Goal: Task Accomplishment & Management: Manage account settings

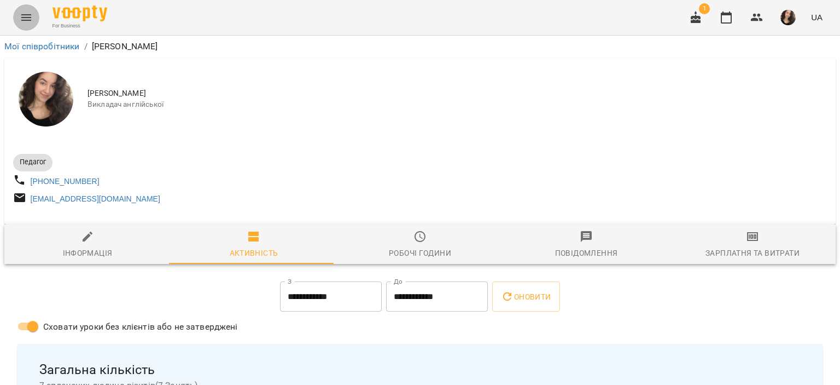
click at [24, 16] on icon "Menu" at bounding box center [26, 17] width 13 height 13
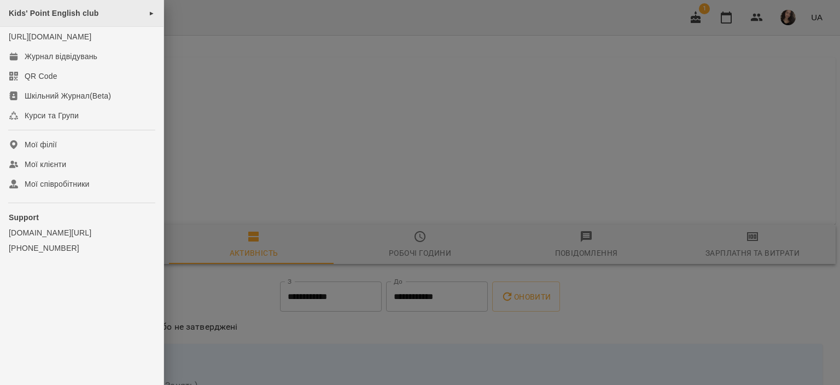
click at [70, 15] on span "Kids' Point English club" at bounding box center [54, 13] width 90 height 9
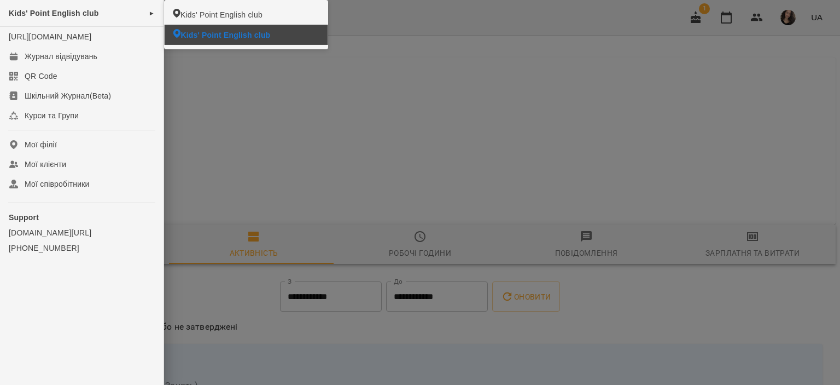
click at [202, 35] on span "Kids' Point English club" at bounding box center [226, 35] width 90 height 11
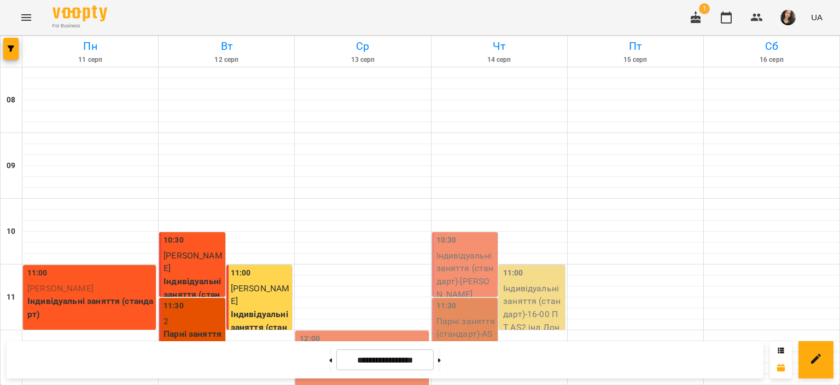
scroll to position [492, 0]
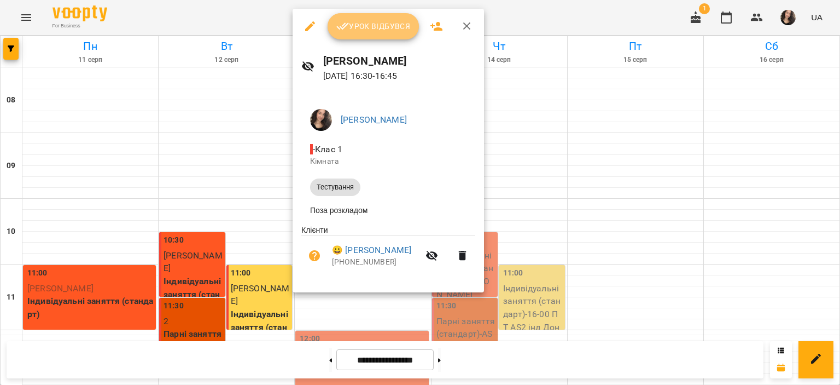
click at [359, 30] on span "Урок відбувся" at bounding box center [373, 26] width 74 height 13
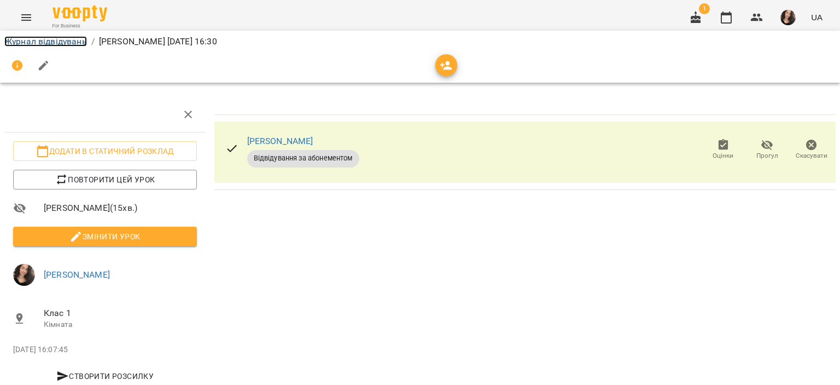
click at [37, 41] on link "Журнал відвідувань" at bounding box center [45, 41] width 83 height 10
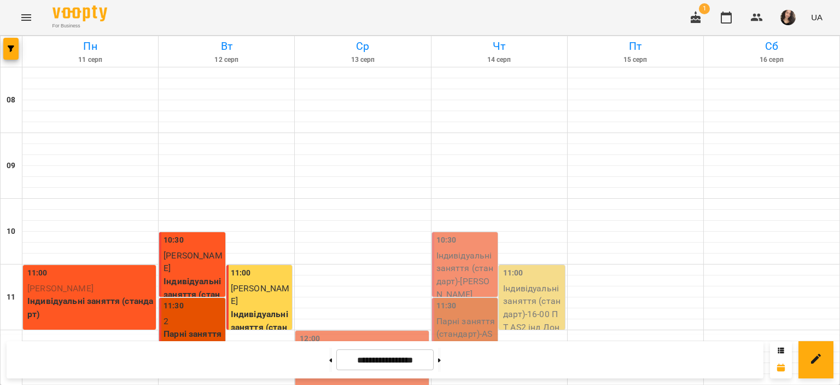
scroll to position [519, 0]
click at [21, 18] on icon "Menu" at bounding box center [26, 17] width 13 height 13
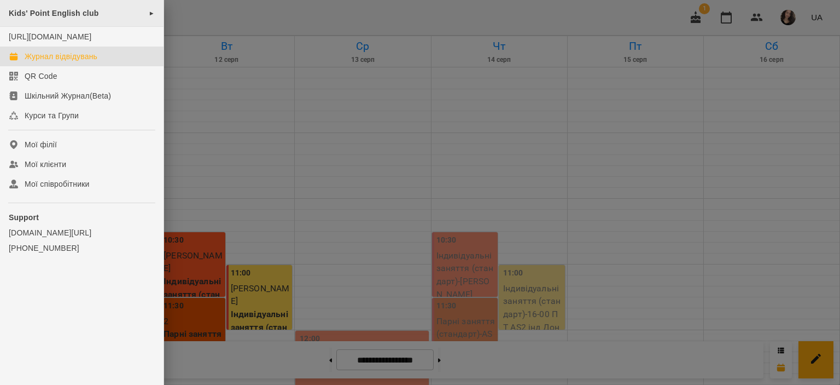
click at [75, 11] on span "Kids' Point English club" at bounding box center [54, 13] width 90 height 9
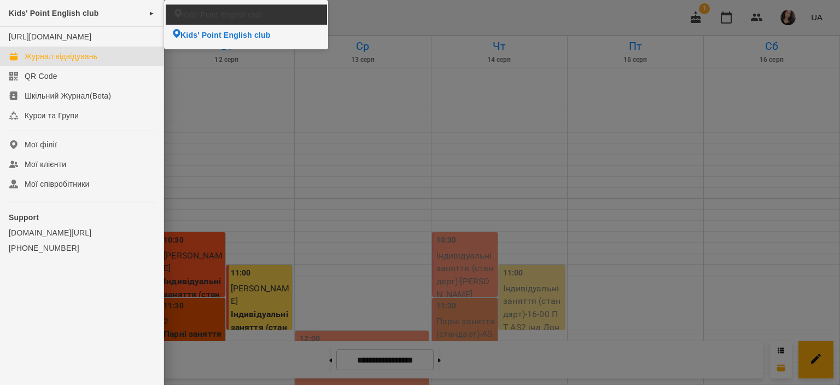
click at [184, 21] on li "Kids' Point English club" at bounding box center [246, 14] width 161 height 20
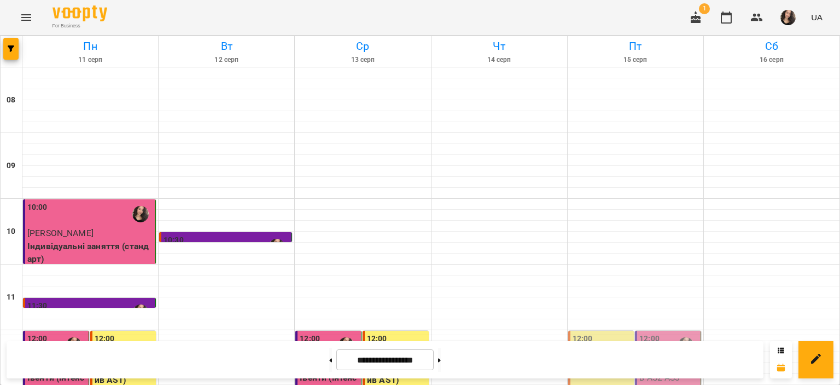
scroll to position [111, 0]
click at [793, 12] on img "button" at bounding box center [788, 17] width 15 height 15
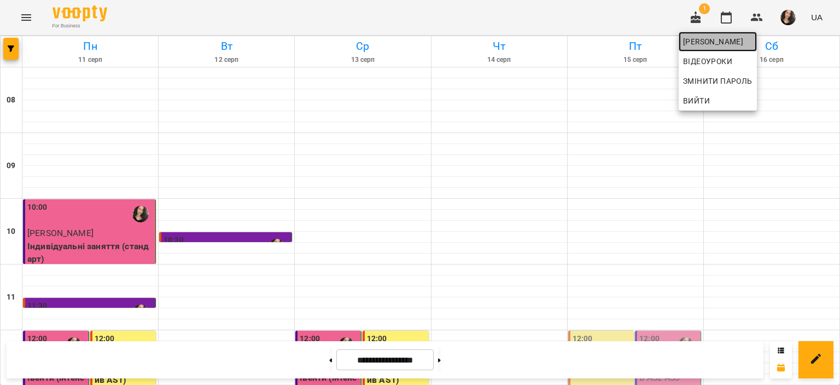
click at [709, 39] on span "Самчук Анастасія Олександрівна" at bounding box center [717, 41] width 69 height 13
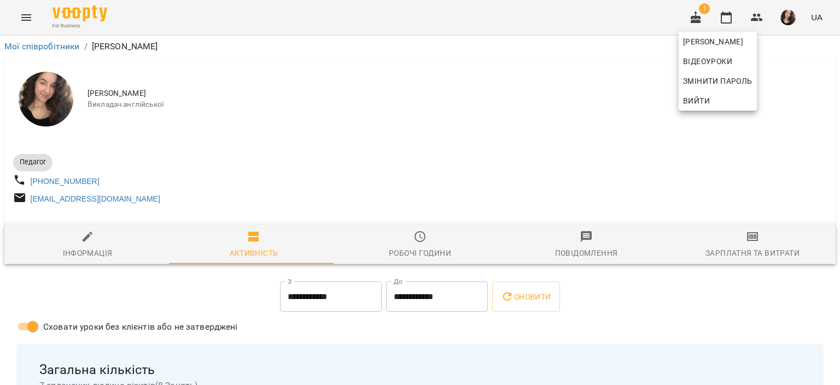
click at [516, 40] on div at bounding box center [420, 192] width 840 height 385
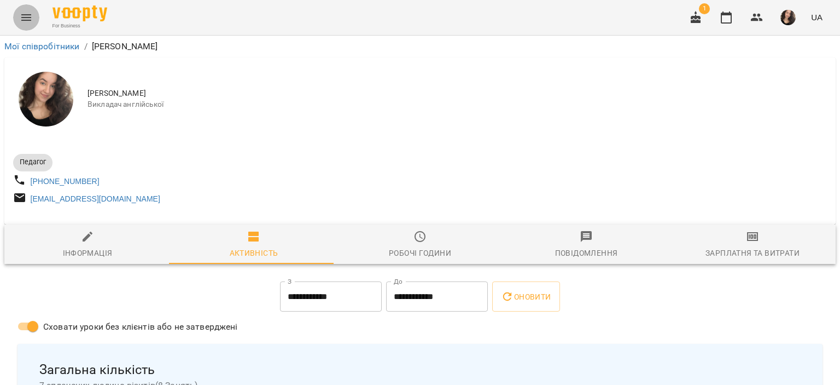
click at [22, 21] on icon "Menu" at bounding box center [26, 17] width 13 height 13
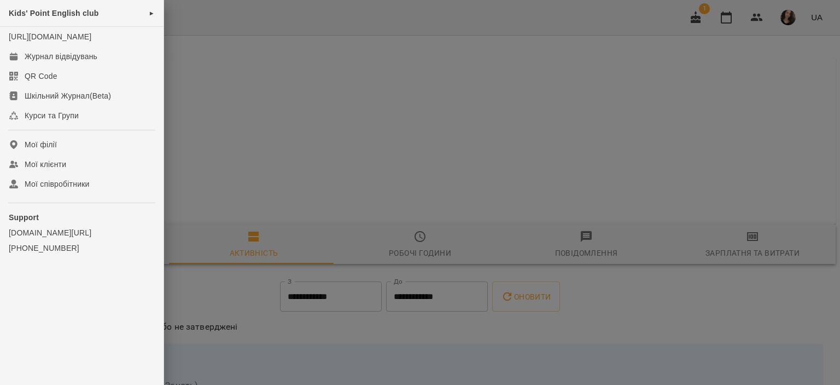
click at [65, 15] on span "Kids' Point English club" at bounding box center [54, 13] width 90 height 9
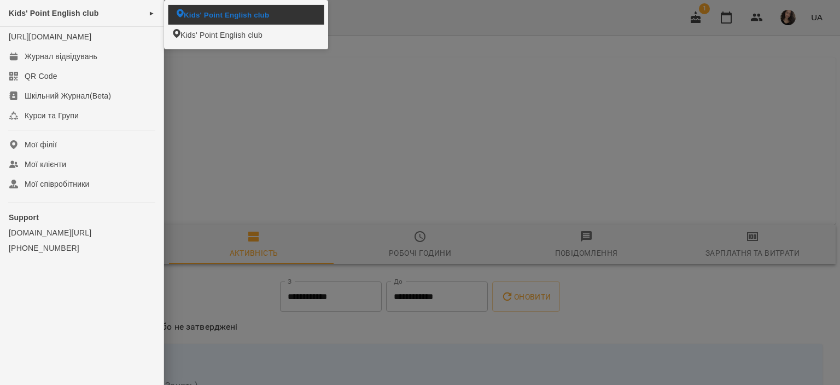
click at [193, 5] on li "Kids' Point English club" at bounding box center [246, 14] width 156 height 19
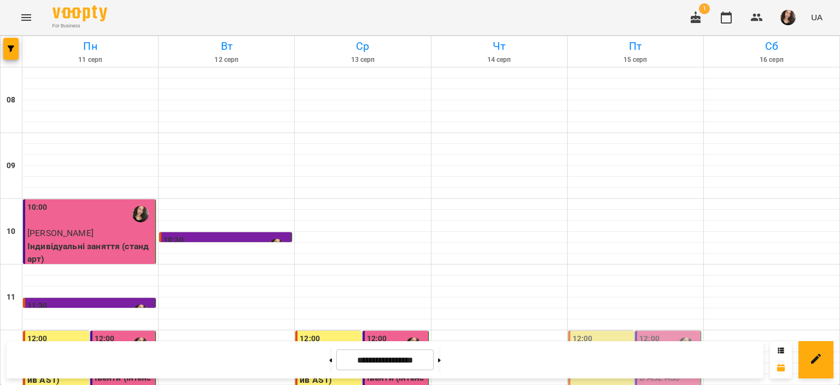
scroll to position [177, 0]
click at [829, 319] on div at bounding box center [772, 324] width 136 height 11
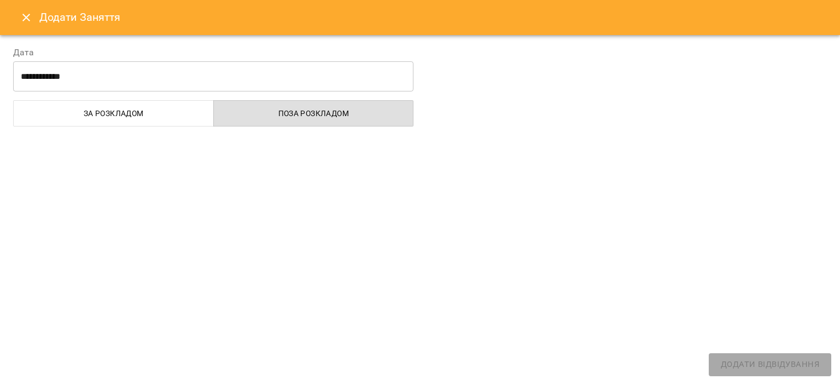
select select "**********"
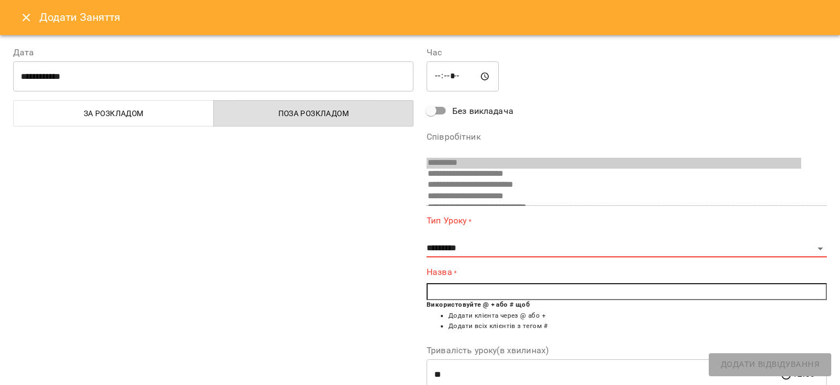
scroll to position [7, 0]
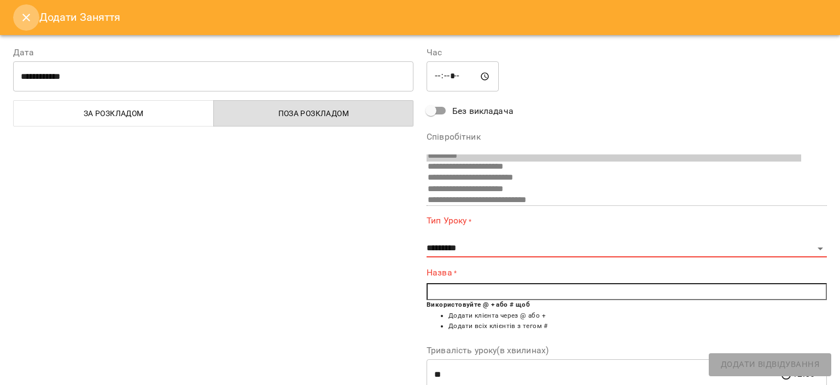
click at [33, 15] on button "Close" at bounding box center [26, 17] width 26 height 26
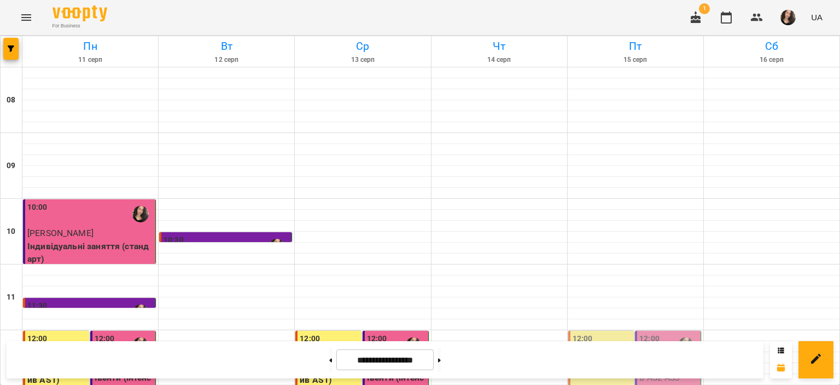
scroll to position [224, 0]
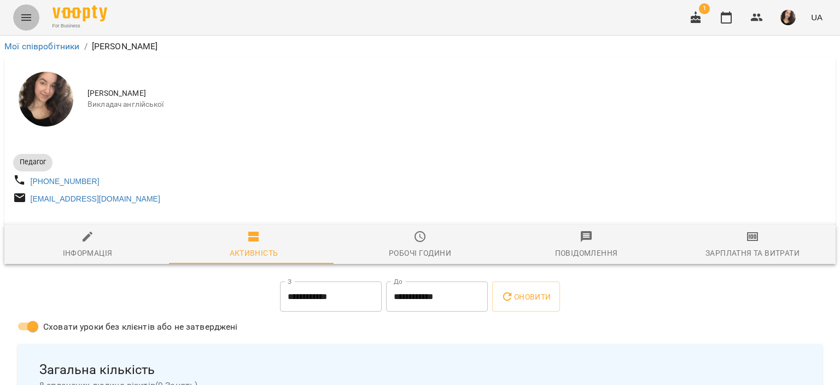
click at [25, 15] on icon "Menu" at bounding box center [26, 17] width 10 height 7
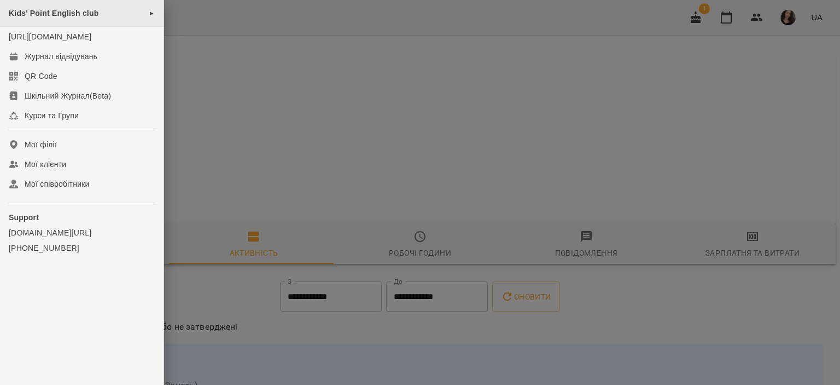
click at [67, 14] on span "Kids' Point English club" at bounding box center [54, 13] width 90 height 9
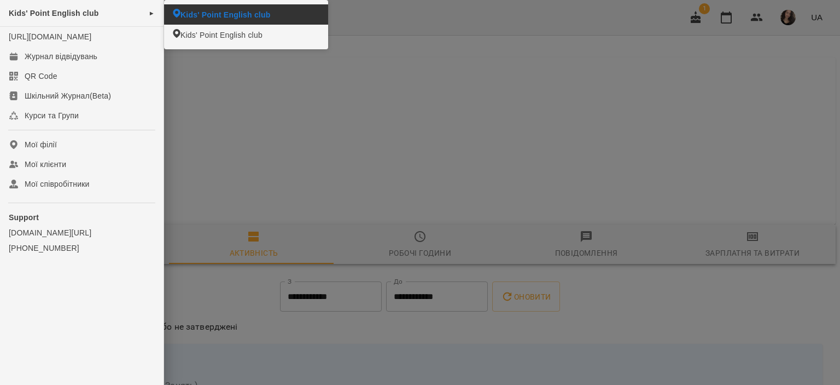
click at [204, 14] on span "Kids' Point English club" at bounding box center [226, 14] width 90 height 11
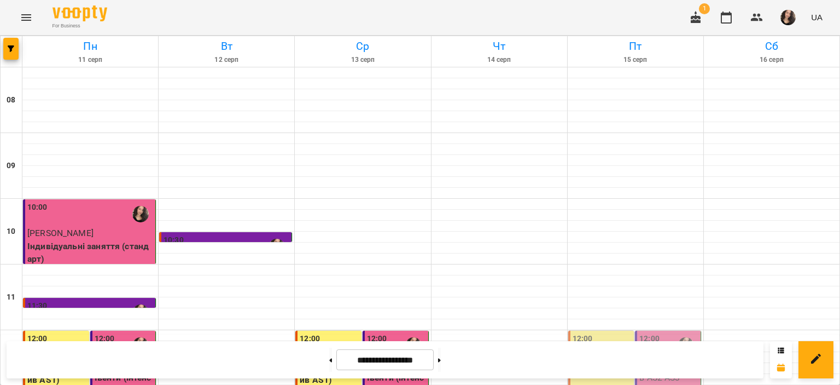
scroll to position [104, 0]
click at [18, 18] on button "Menu" at bounding box center [26, 17] width 26 height 26
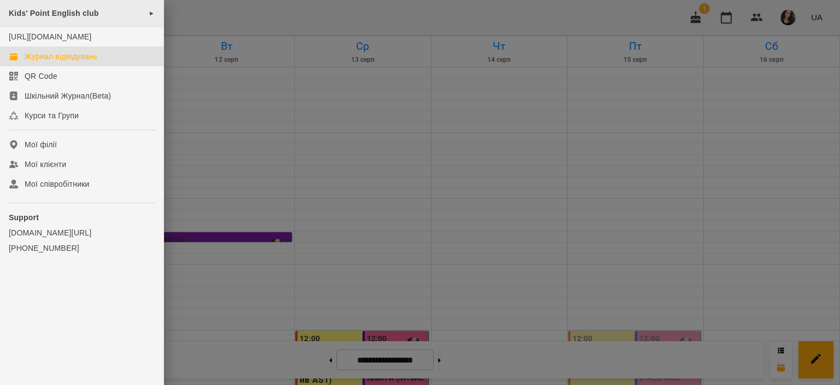
click at [60, 13] on span "Kids' Point English club" at bounding box center [54, 13] width 90 height 9
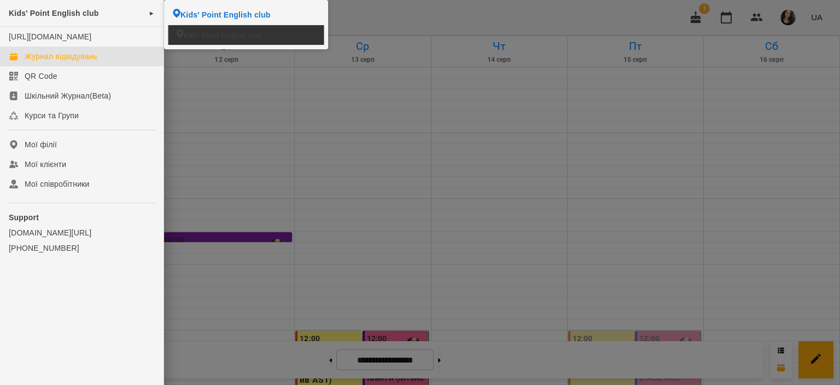
click at [210, 34] on span "Kids' Point English club" at bounding box center [223, 35] width 78 height 10
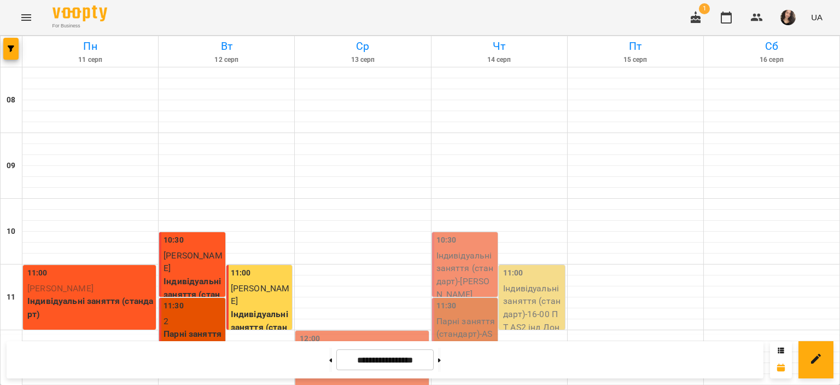
scroll to position [130, 0]
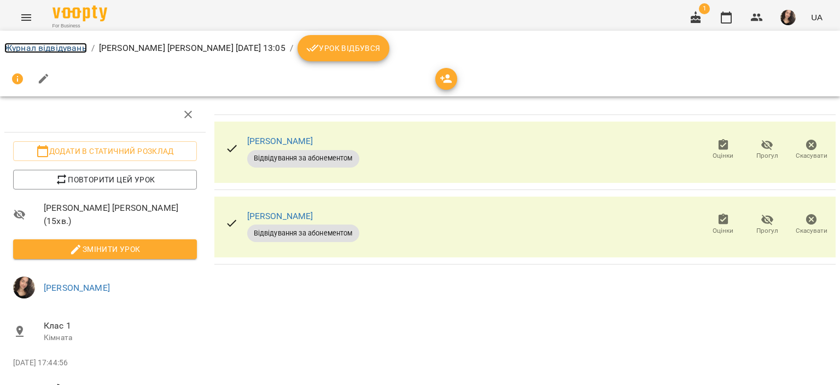
click at [53, 43] on link "Журнал відвідувань" at bounding box center [45, 48] width 83 height 10
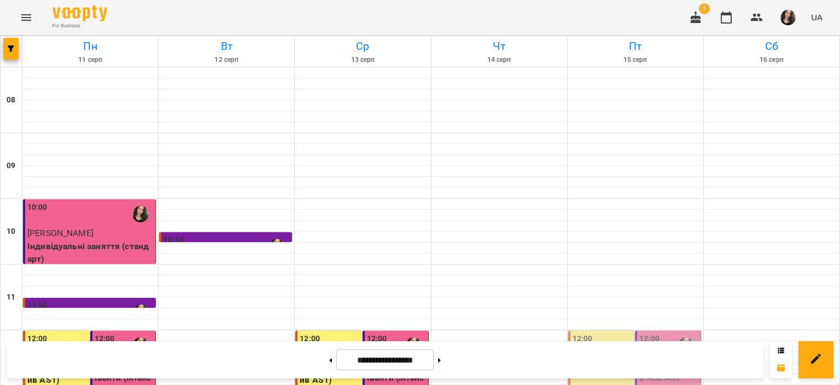
scroll to position [140, 0]
